Goal: Navigation & Orientation: Find specific page/section

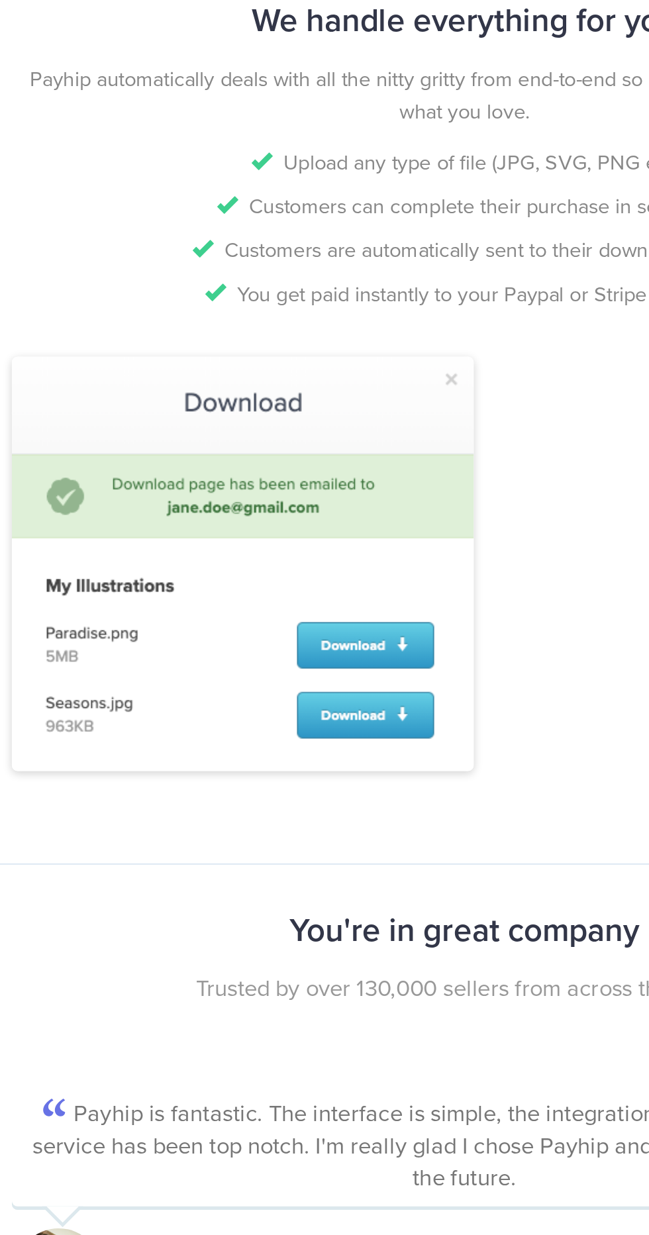
scroll to position [855, 0]
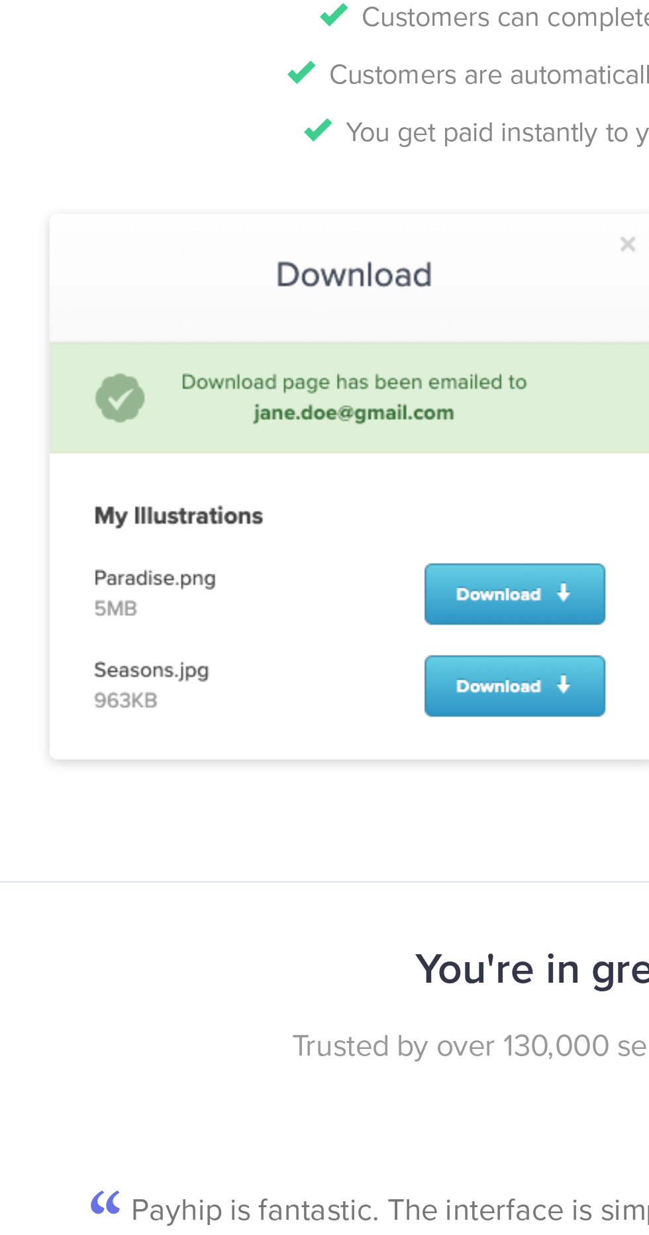
click at [266, 861] on img at bounding box center [197, 812] width 265 height 238
click at [271, 896] on img at bounding box center [197, 812] width 265 height 238
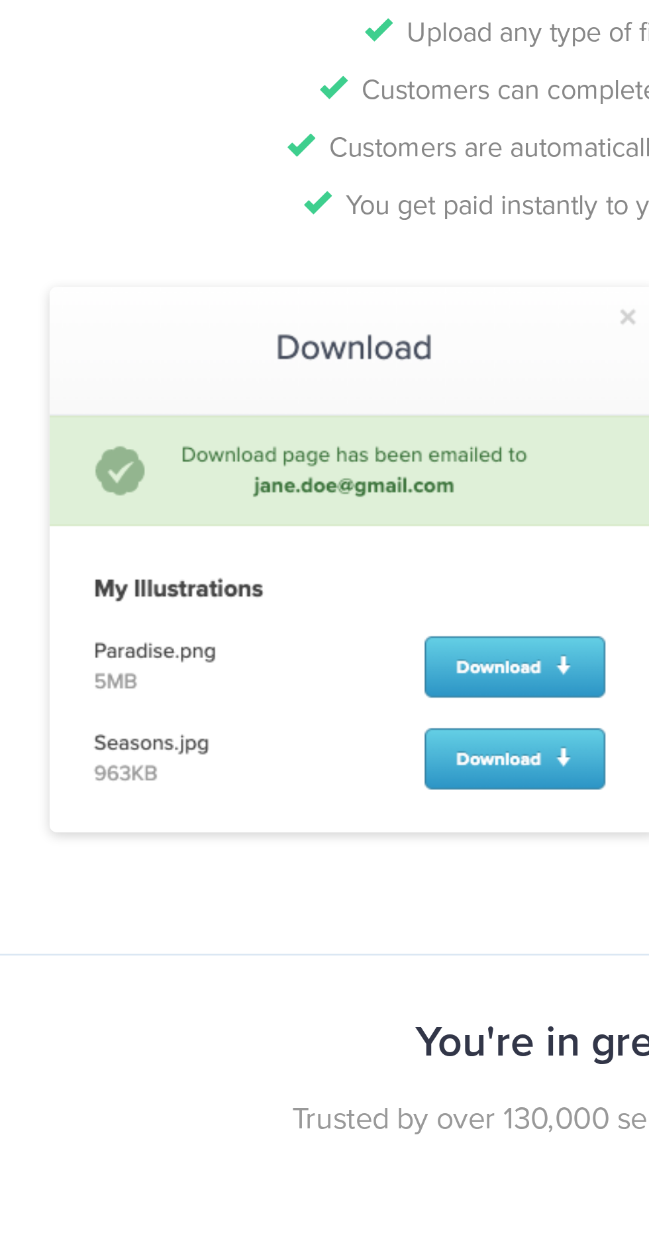
scroll to position [1071, 0]
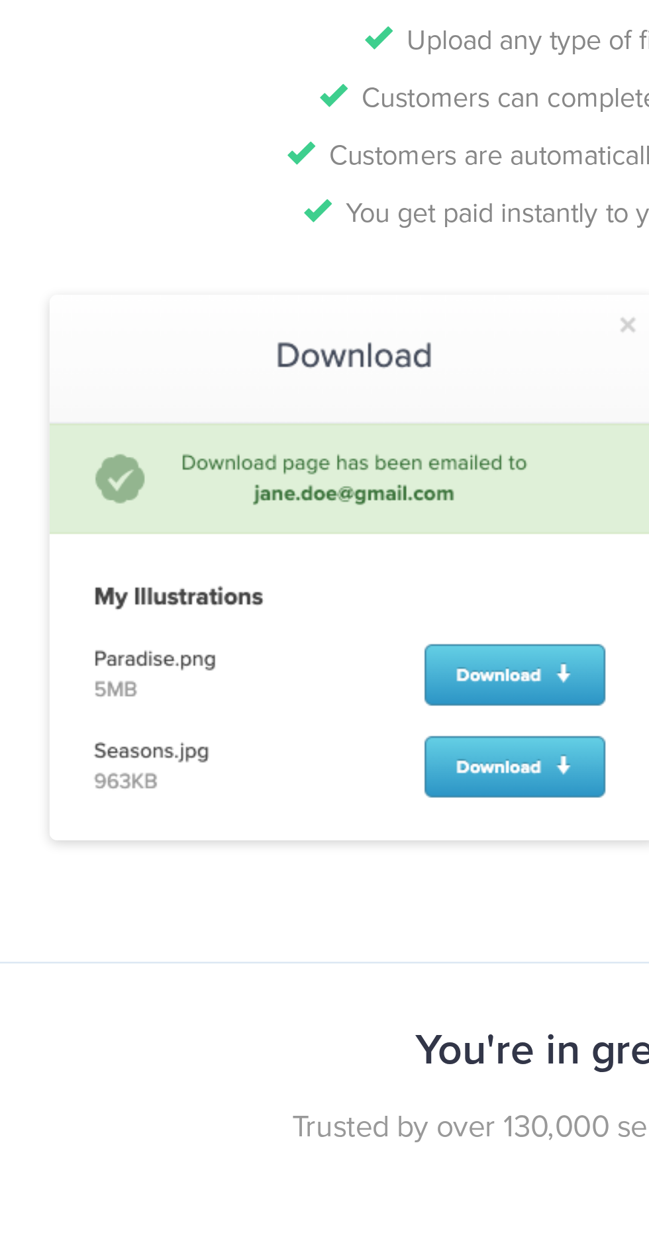
click at [275, 632] on img at bounding box center [197, 597] width 265 height 238
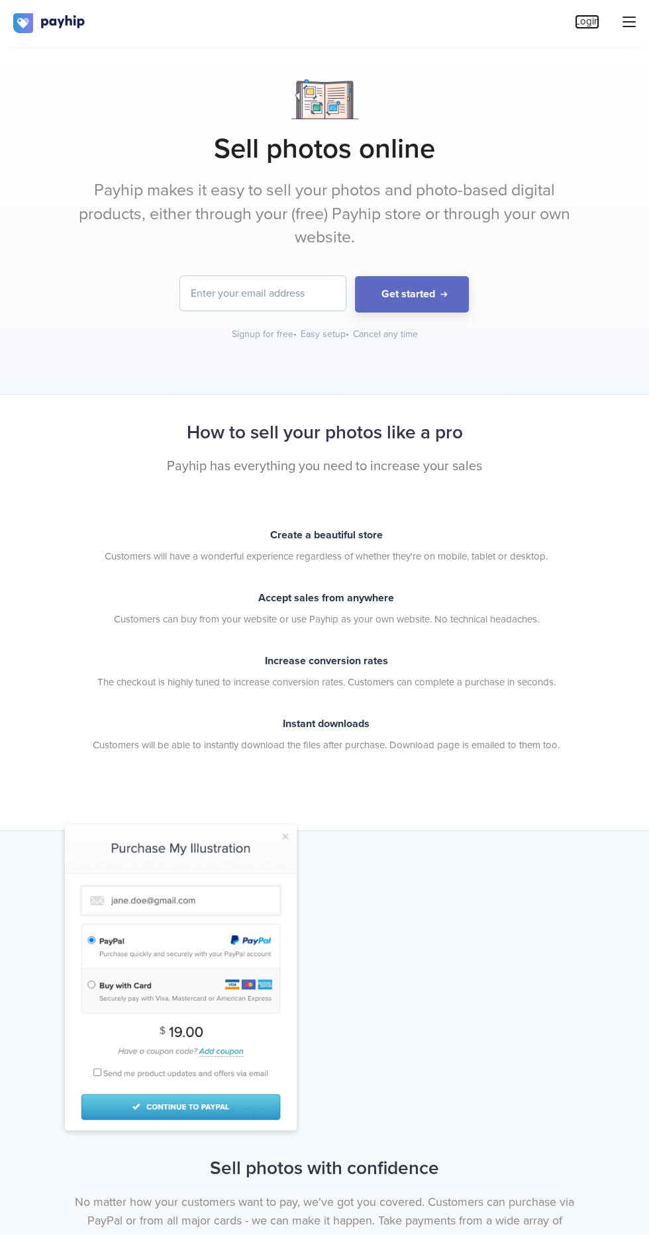
click at [587, 22] on link "Login" at bounding box center [587, 22] width 24 height 14
